Goal: Information Seeking & Learning: Learn about a topic

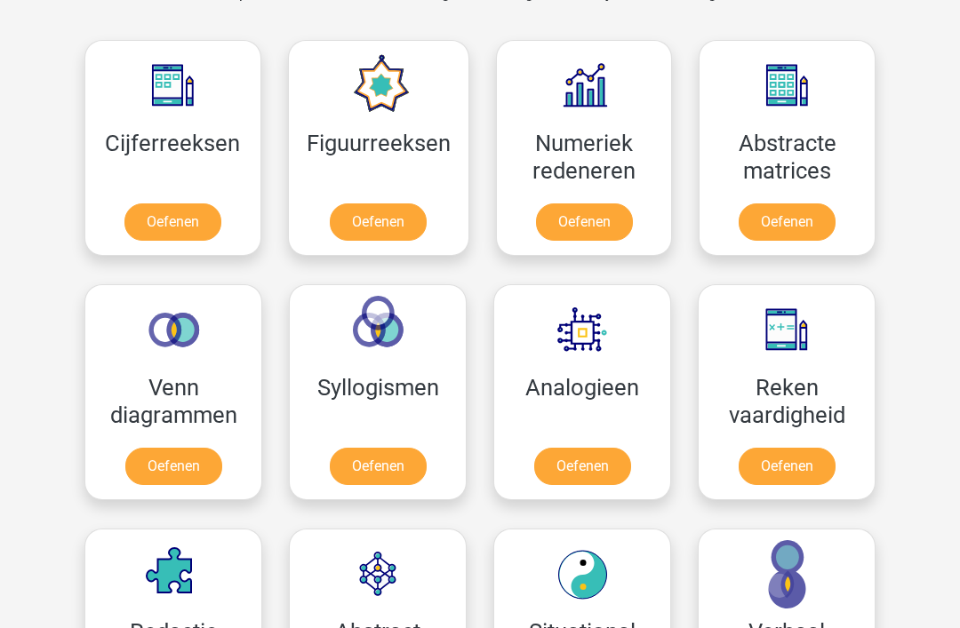
scroll to position [793, 0]
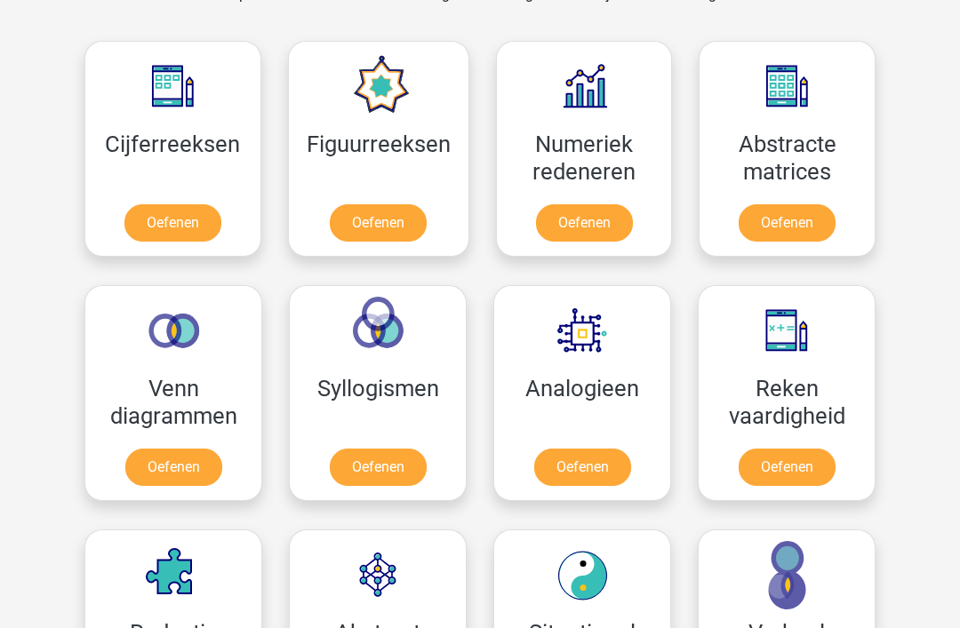
click at [620, 204] on link "Oefenen" at bounding box center [584, 222] width 97 height 37
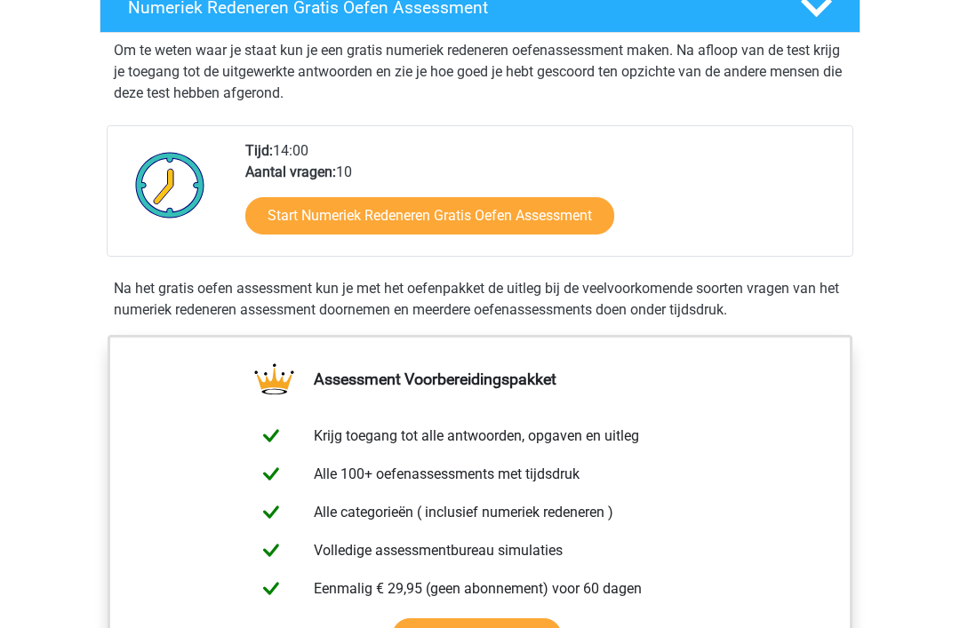
scroll to position [374, 0]
click at [525, 222] on link "Start Numeriek Redeneren Gratis Oefen Assessment" at bounding box center [429, 215] width 369 height 37
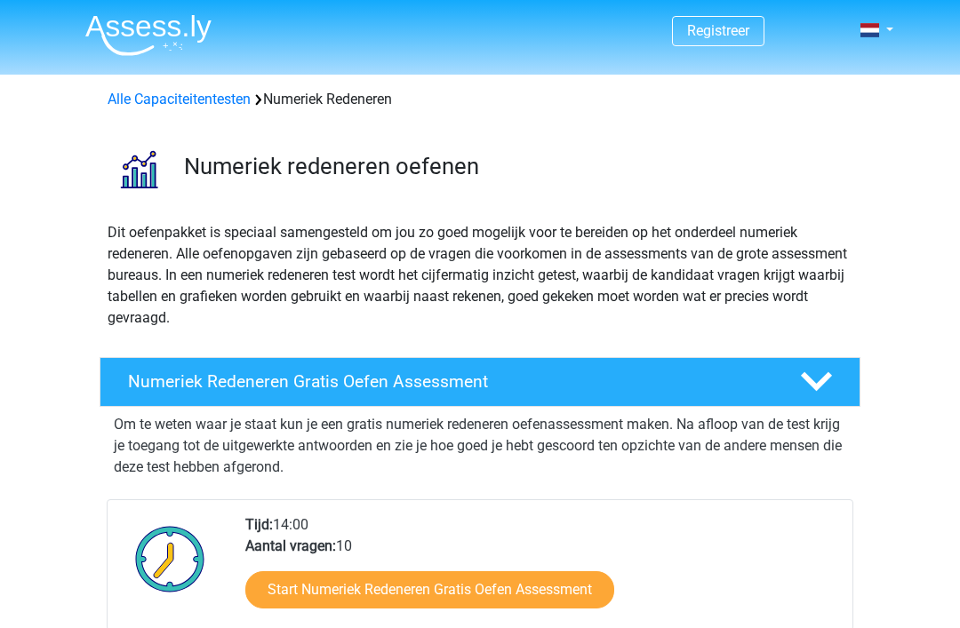
scroll to position [431, 0]
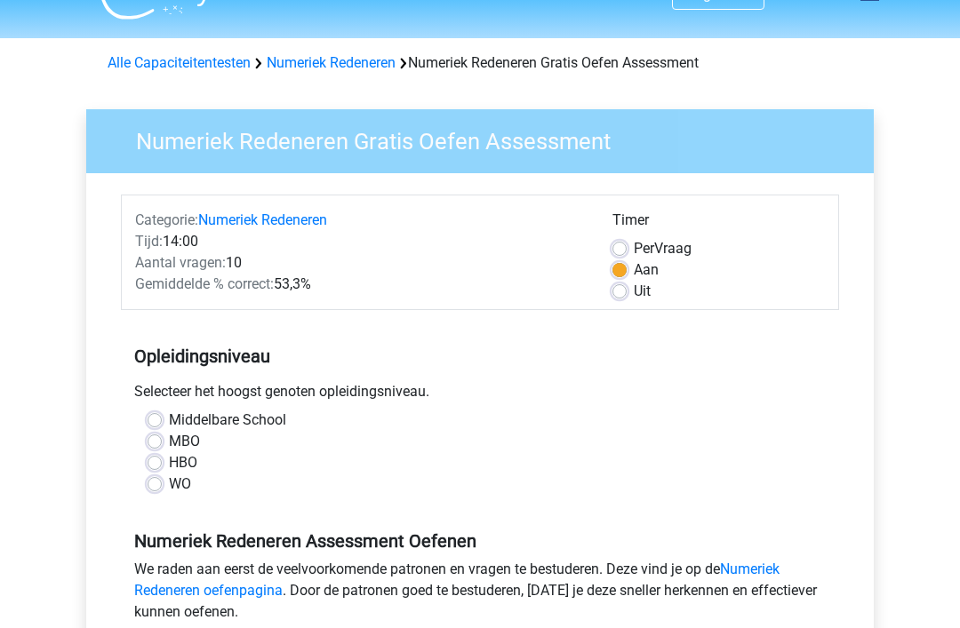
scroll to position [39, 0]
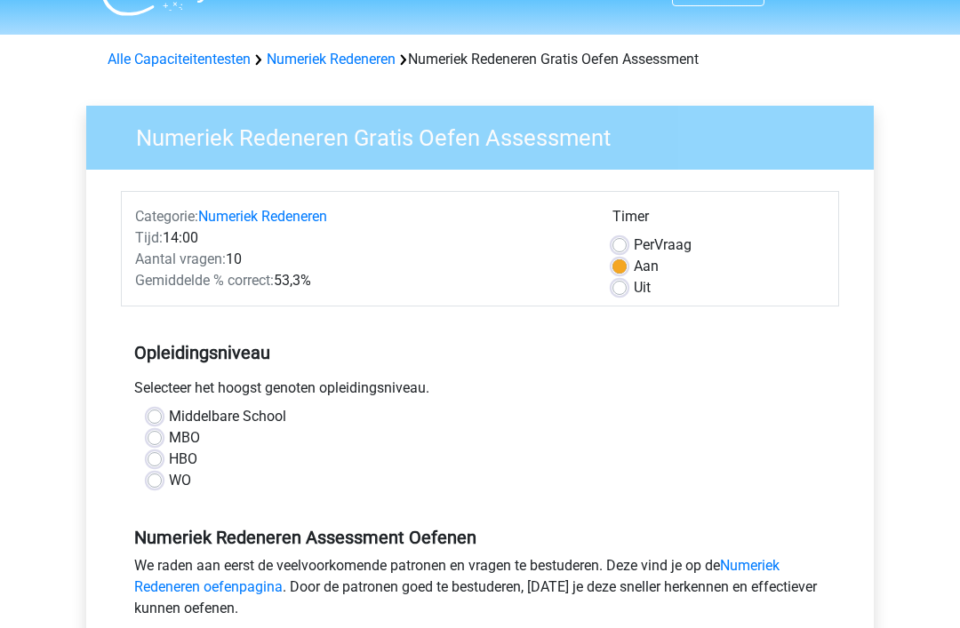
click at [169, 436] on label "MBO" at bounding box center [184, 438] width 31 height 21
click at [158, 436] on input "MBO" at bounding box center [155, 437] width 14 height 18
radio input "true"
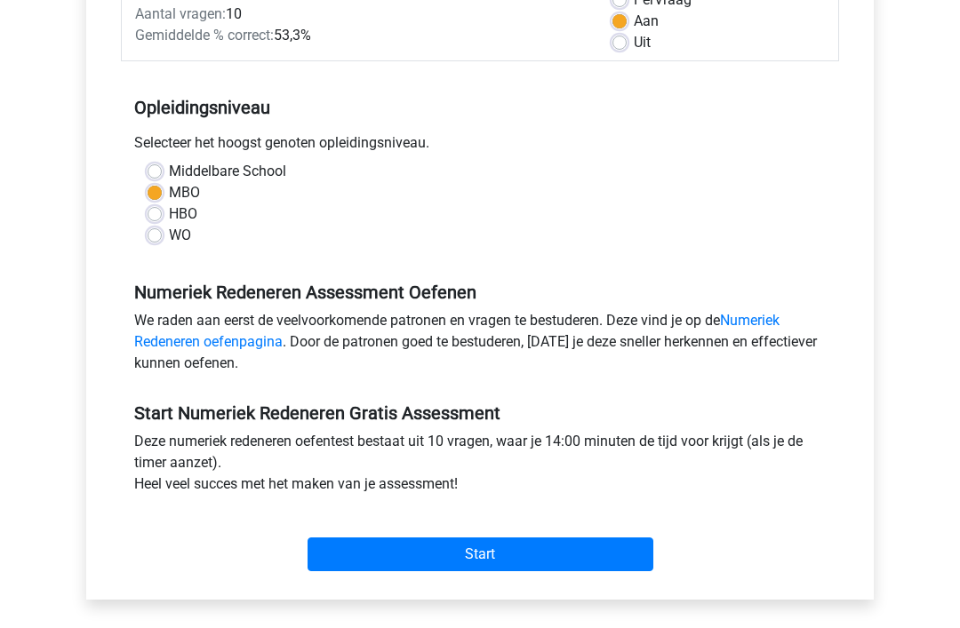
scroll to position [285, 0]
click at [532, 562] on input "Start" at bounding box center [481, 555] width 346 height 34
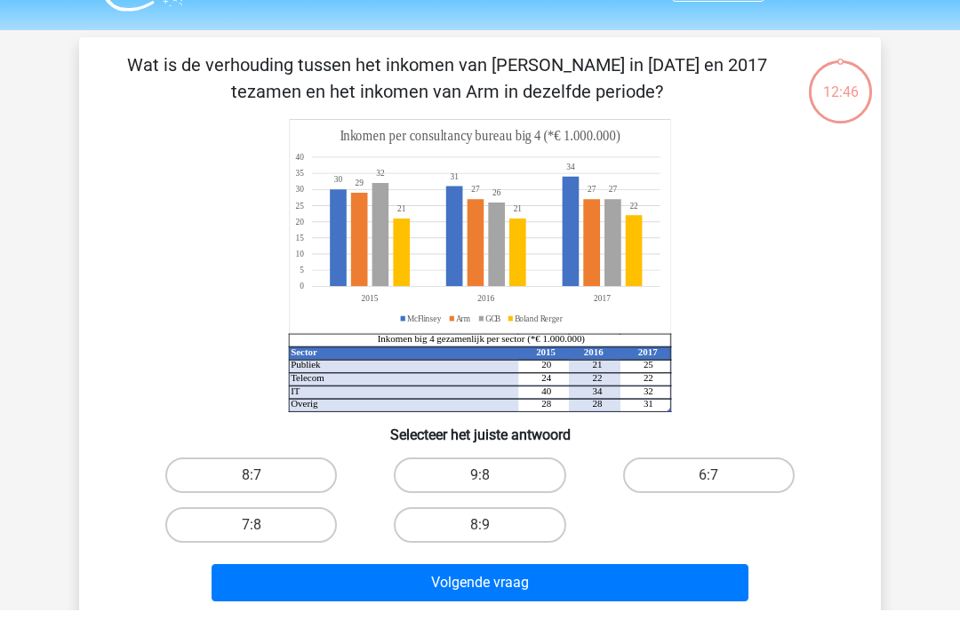
scroll to position [45, 0]
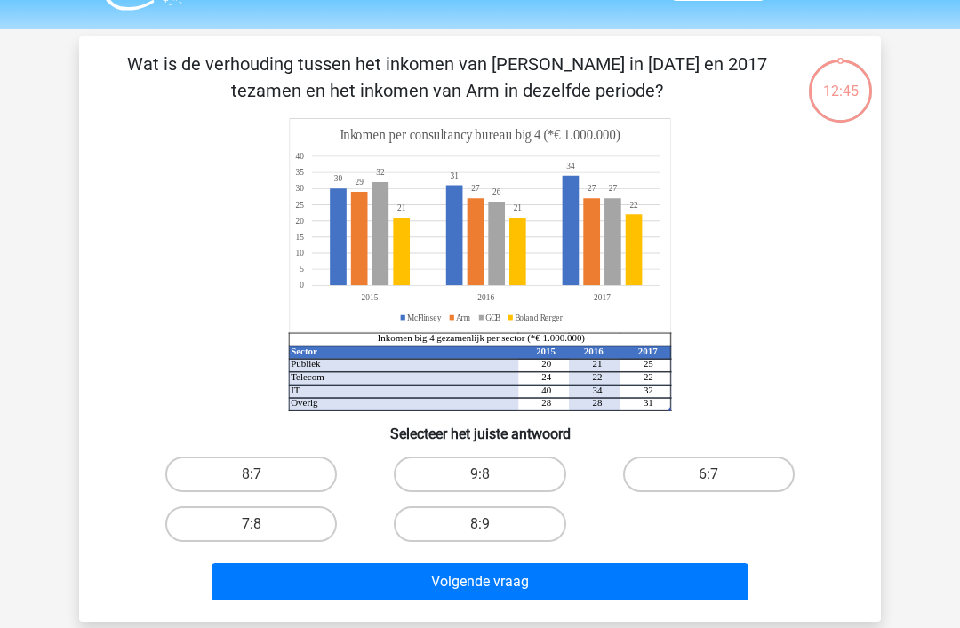
click at [739, 482] on label "6:7" at bounding box center [709, 475] width 172 height 36
click at [720, 482] on input "6:7" at bounding box center [714, 481] width 12 height 12
radio input "true"
click at [616, 590] on button "Volgende vraag" at bounding box center [481, 582] width 538 height 37
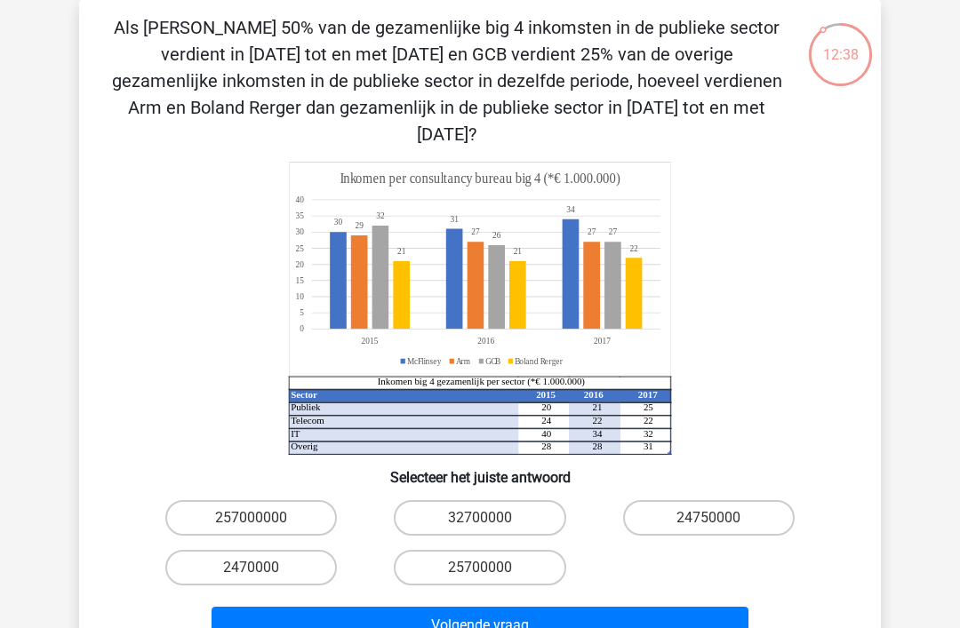
scroll to position [0, 0]
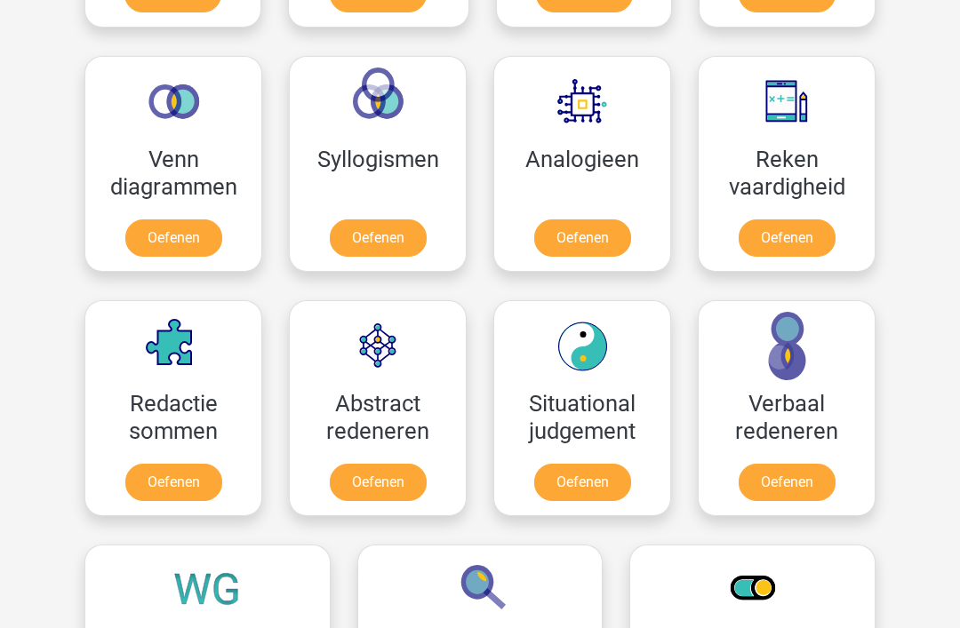
scroll to position [1021, 0]
click at [813, 465] on link "Oefenen" at bounding box center [787, 483] width 97 height 37
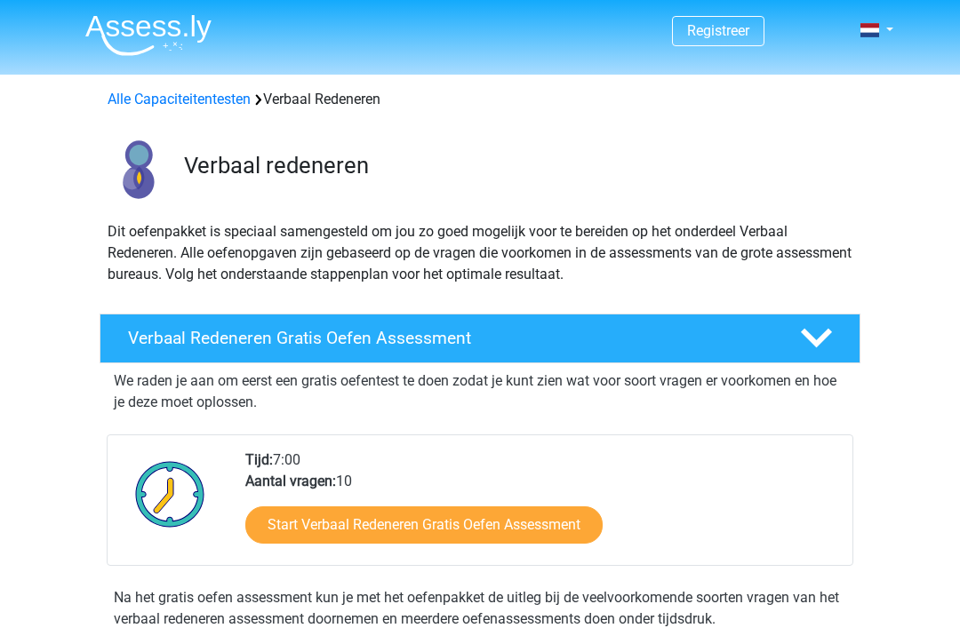
click at [532, 529] on link "Start Verbaal Redeneren Gratis Oefen Assessment" at bounding box center [423, 525] width 357 height 37
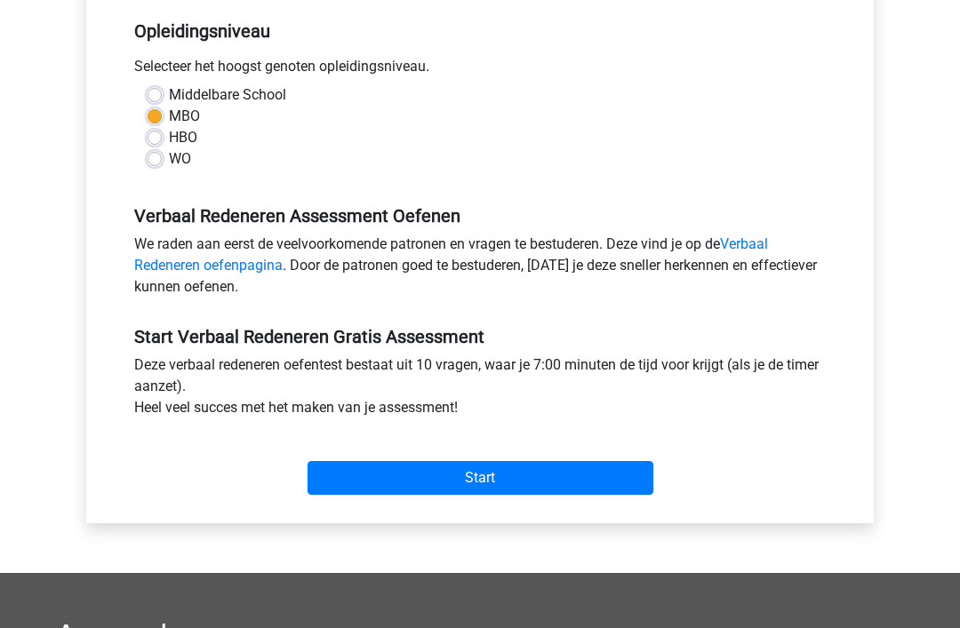
scroll to position [374, 0]
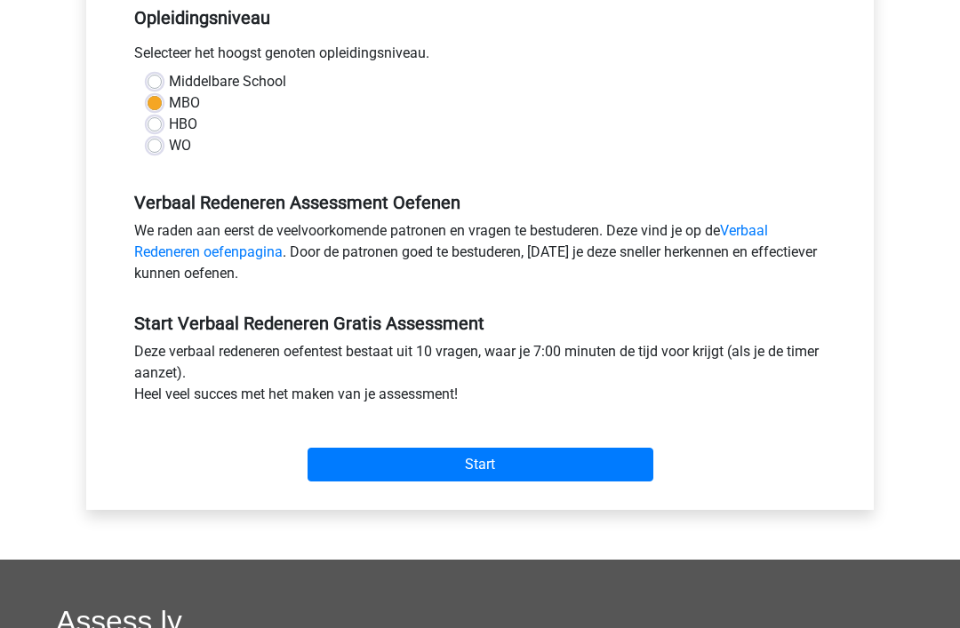
click at [572, 467] on input "Start" at bounding box center [481, 466] width 346 height 34
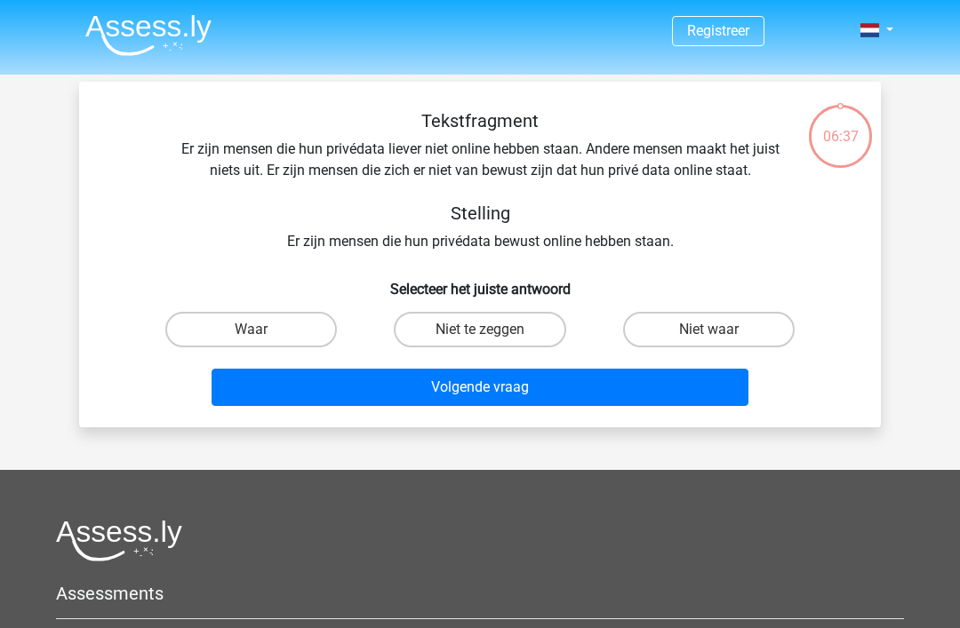
click at [274, 330] on label "Waar" at bounding box center [251, 330] width 172 height 36
click at [263, 330] on input "Waar" at bounding box center [258, 336] width 12 height 12
radio input "true"
click at [606, 388] on button "Volgende vraag" at bounding box center [481, 387] width 538 height 37
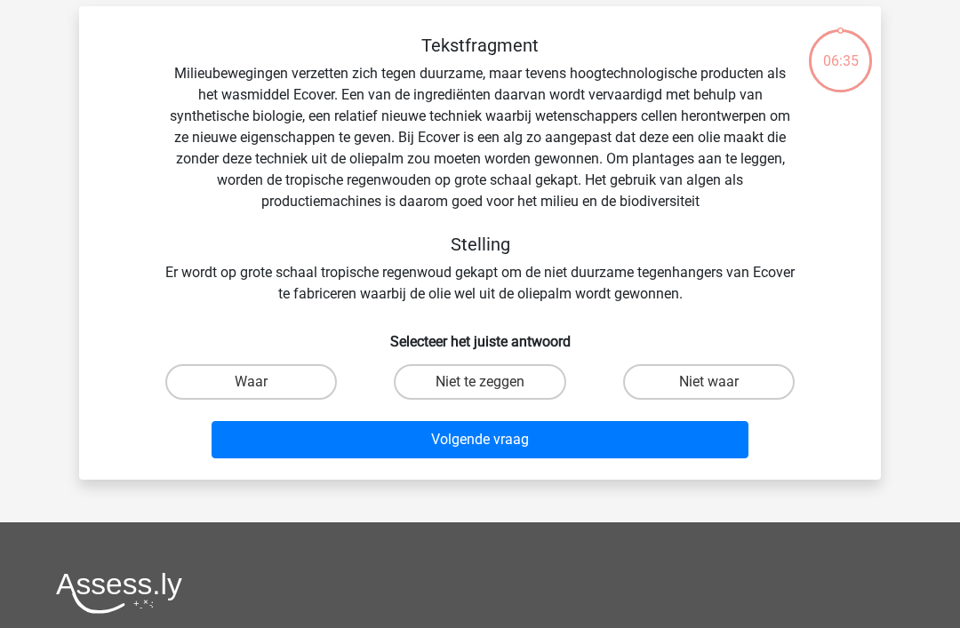
scroll to position [82, 0]
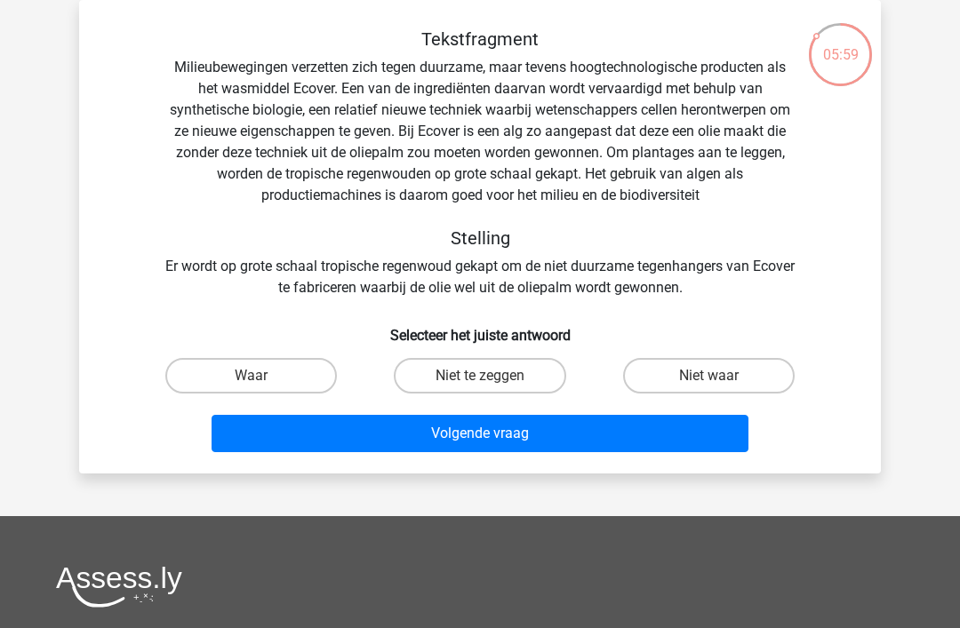
click at [495, 379] on label "Niet te zeggen" at bounding box center [480, 376] width 172 height 36
click at [492, 379] on input "Niet te zeggen" at bounding box center [486, 382] width 12 height 12
radio input "true"
click at [584, 438] on button "Volgende vraag" at bounding box center [481, 433] width 538 height 37
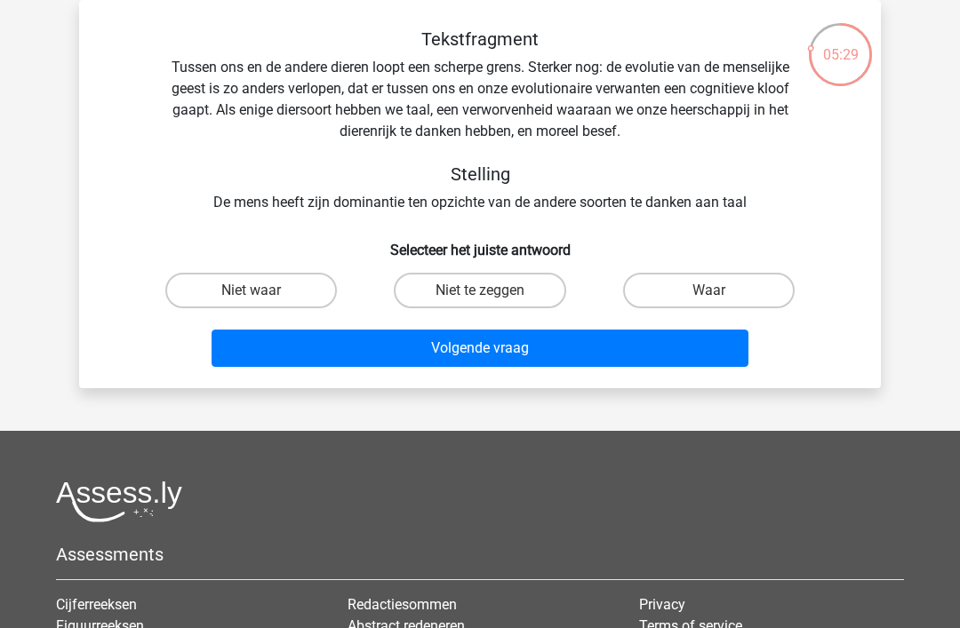
click at [738, 280] on label "Waar" at bounding box center [709, 291] width 172 height 36
click at [720, 291] on input "Waar" at bounding box center [714, 297] width 12 height 12
radio input "true"
click at [603, 351] on button "Volgende vraag" at bounding box center [481, 348] width 538 height 37
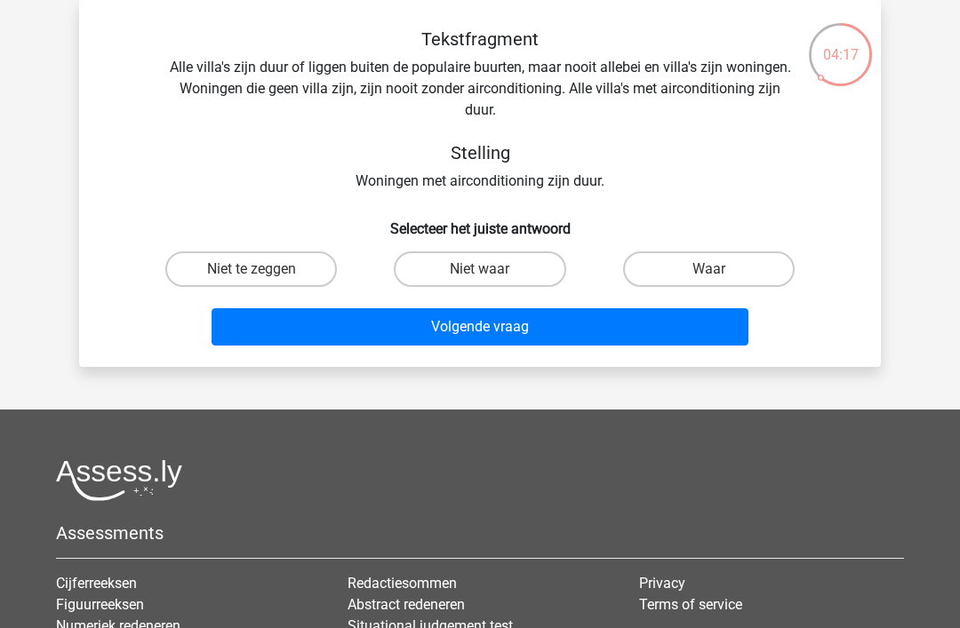
click at [734, 267] on label "Waar" at bounding box center [709, 270] width 172 height 36
click at [720, 269] on input "Waar" at bounding box center [714, 275] width 12 height 12
radio input "true"
click at [588, 337] on button "Volgende vraag" at bounding box center [481, 326] width 538 height 37
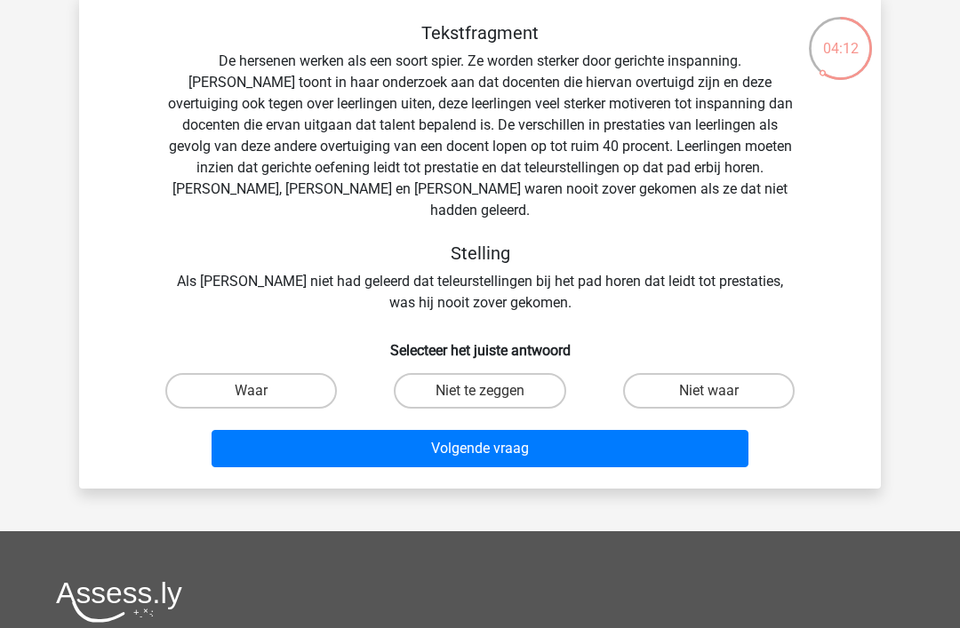
scroll to position [88, 0]
click at [728, 373] on label "Niet waar" at bounding box center [709, 391] width 172 height 36
click at [720, 391] on input "Niet waar" at bounding box center [714, 397] width 12 height 12
radio input "true"
click at [631, 438] on button "Volgende vraag" at bounding box center [481, 448] width 538 height 37
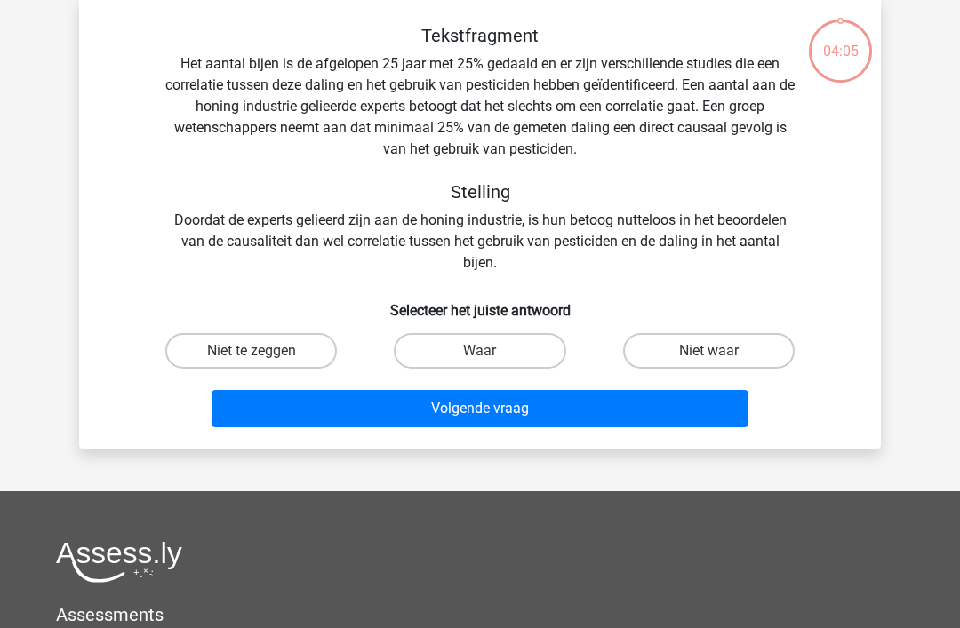
scroll to position [82, 0]
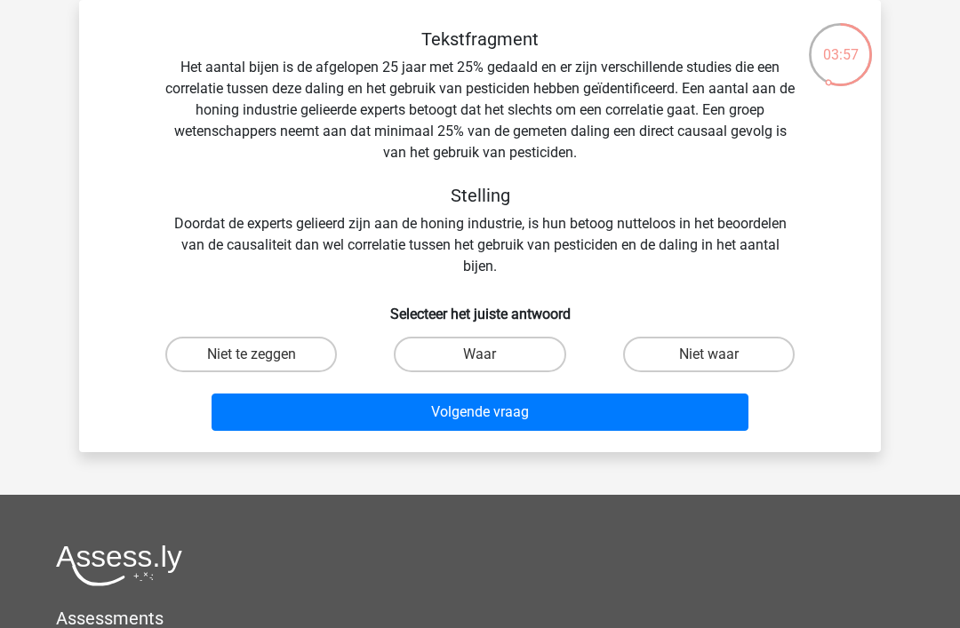
click at [720, 351] on label "Niet waar" at bounding box center [709, 355] width 172 height 36
click at [720, 355] on input "Niet waar" at bounding box center [714, 361] width 12 height 12
radio input "true"
click at [659, 412] on button "Volgende vraag" at bounding box center [481, 412] width 538 height 37
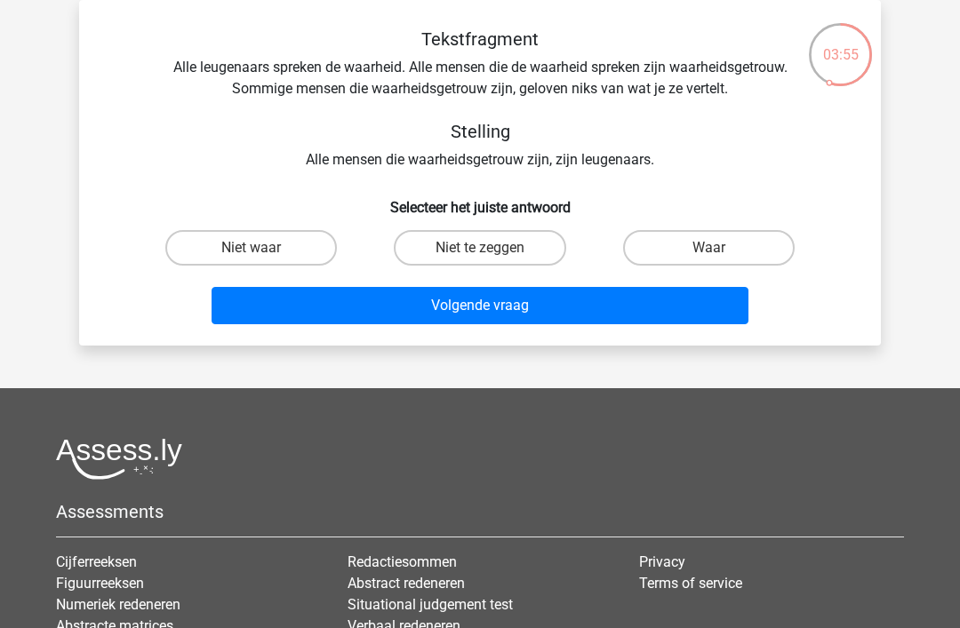
click at [735, 250] on label "Waar" at bounding box center [709, 248] width 172 height 36
click at [720, 250] on input "Waar" at bounding box center [714, 254] width 12 height 12
radio input "true"
click at [657, 301] on button "Volgende vraag" at bounding box center [481, 305] width 538 height 37
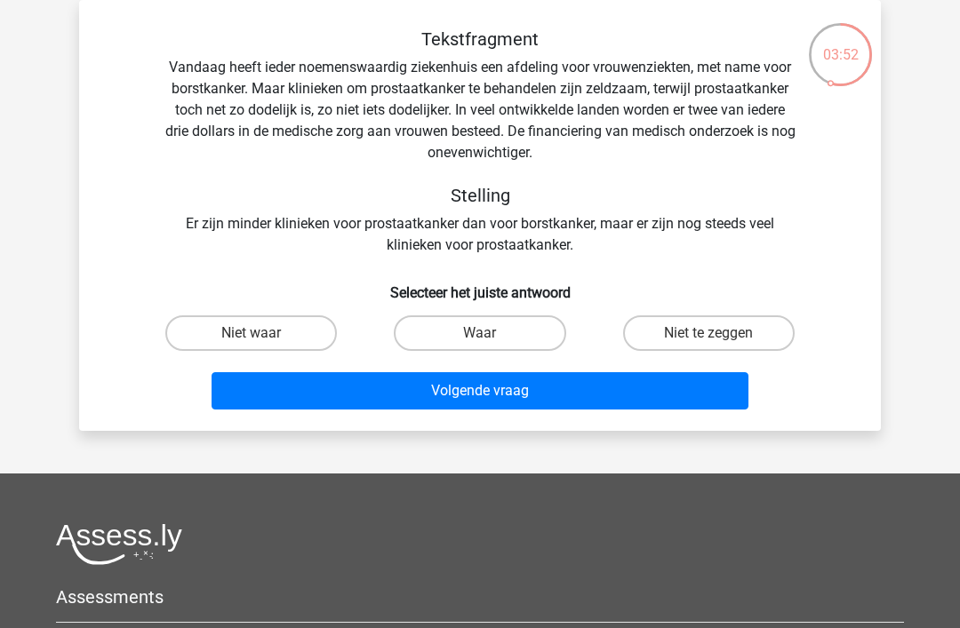
click at [731, 344] on label "Niet te zeggen" at bounding box center [709, 334] width 172 height 36
click at [720, 344] on input "Niet te zeggen" at bounding box center [714, 339] width 12 height 12
radio input "true"
click at [680, 390] on button "Volgende vraag" at bounding box center [481, 390] width 538 height 37
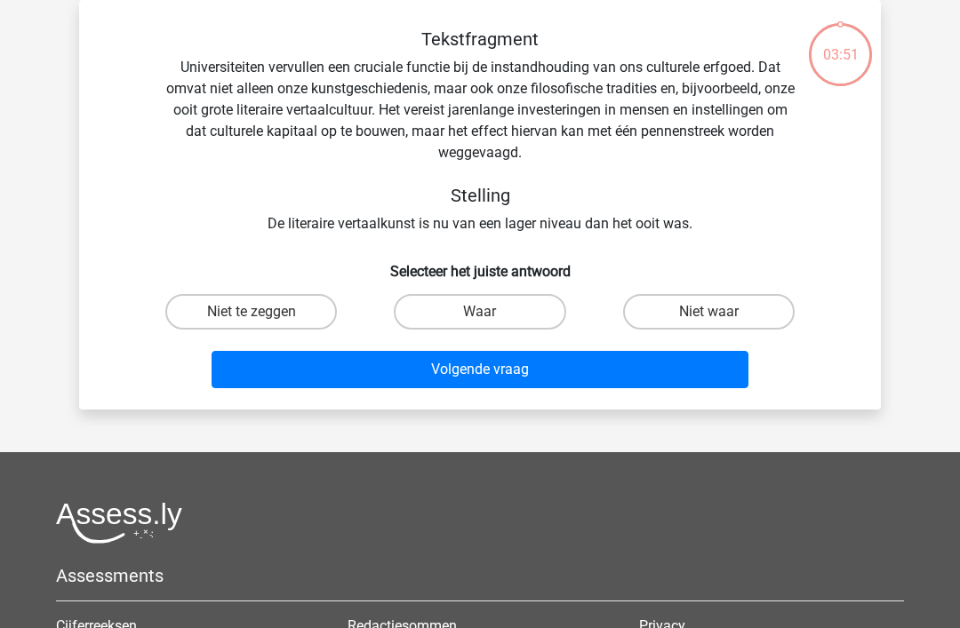
click at [730, 316] on label "Niet waar" at bounding box center [709, 312] width 172 height 36
click at [720, 316] on input "Niet waar" at bounding box center [714, 318] width 12 height 12
radio input "true"
click at [678, 364] on button "Volgende vraag" at bounding box center [481, 369] width 538 height 37
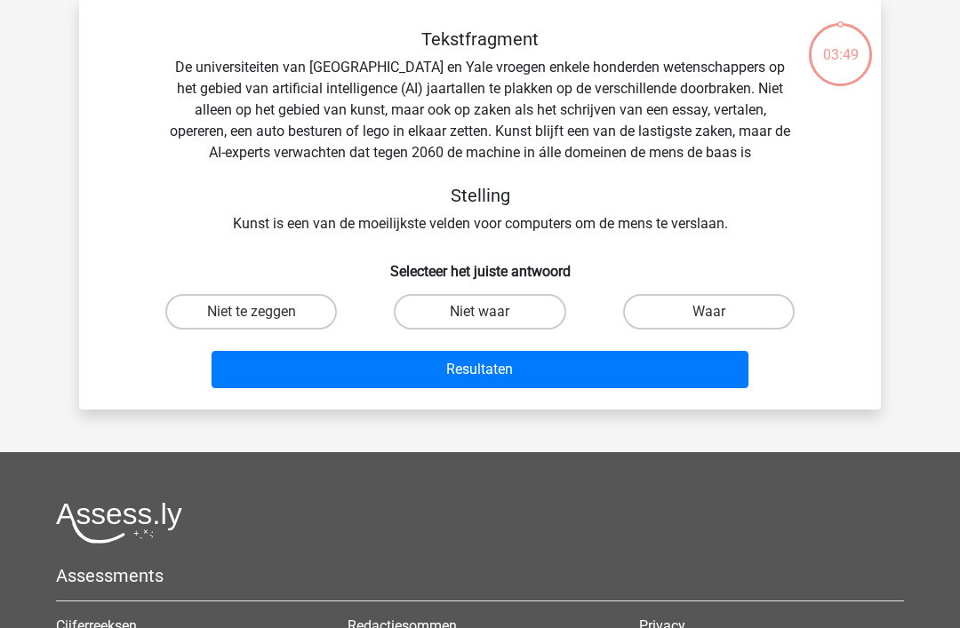
click at [743, 300] on label "Waar" at bounding box center [709, 312] width 172 height 36
click at [720, 312] on input "Waar" at bounding box center [714, 318] width 12 height 12
radio input "true"
click at [684, 374] on button "Resultaten" at bounding box center [481, 369] width 538 height 37
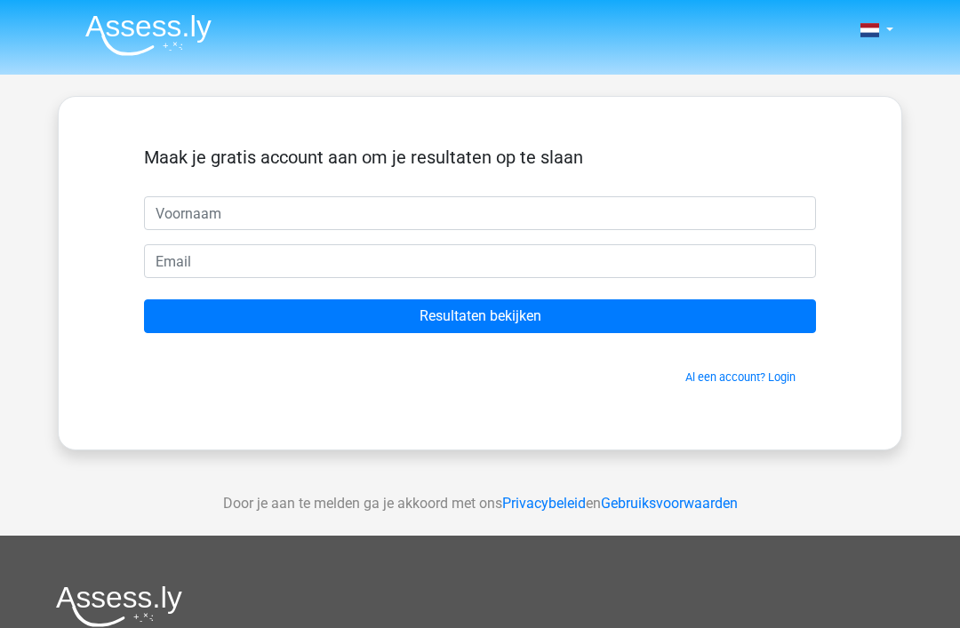
click at [524, 317] on input "Resultaten bekijken" at bounding box center [480, 317] width 672 height 34
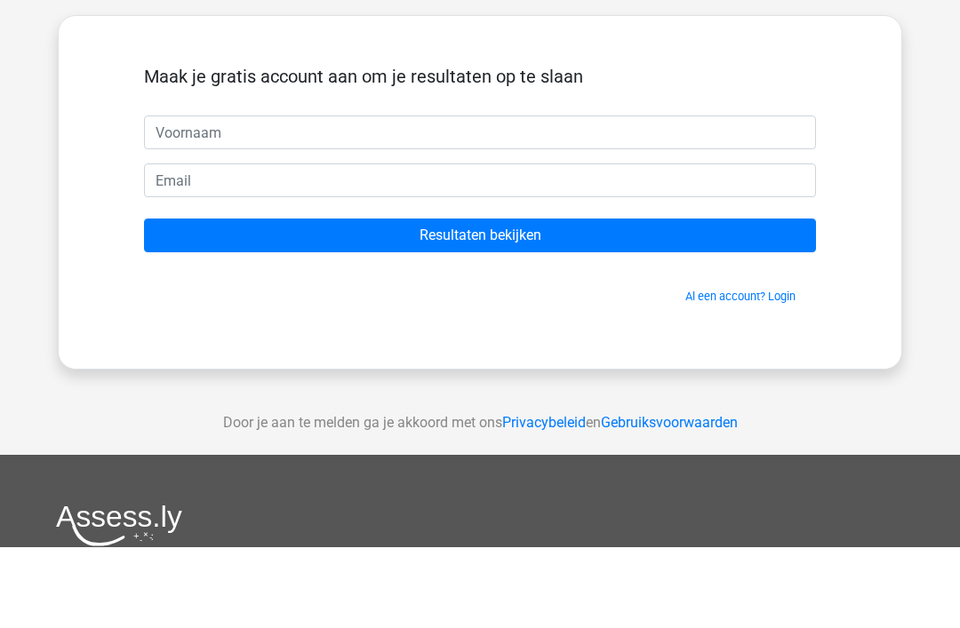
scroll to position [81, 0]
